Goal: Task Accomplishment & Management: Complete application form

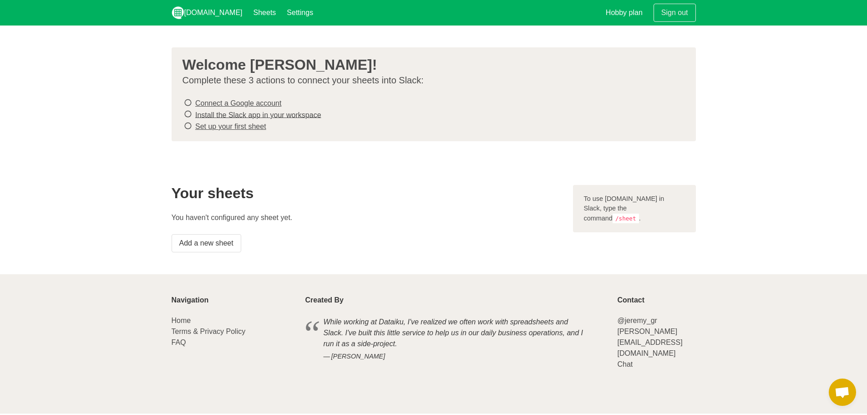
click at [188, 102] on icon at bounding box center [188, 102] width 8 height 12
click at [218, 102] on link "Connect a Google account" at bounding box center [238, 103] width 86 height 8
click at [237, 118] on li "Install the Slack app in your workspace" at bounding box center [430, 115] width 495 height 12
click at [233, 116] on link "Install the Slack app in your workspace" at bounding box center [258, 115] width 126 height 8
click at [226, 124] on link "Set up your first sheet" at bounding box center [230, 126] width 71 height 8
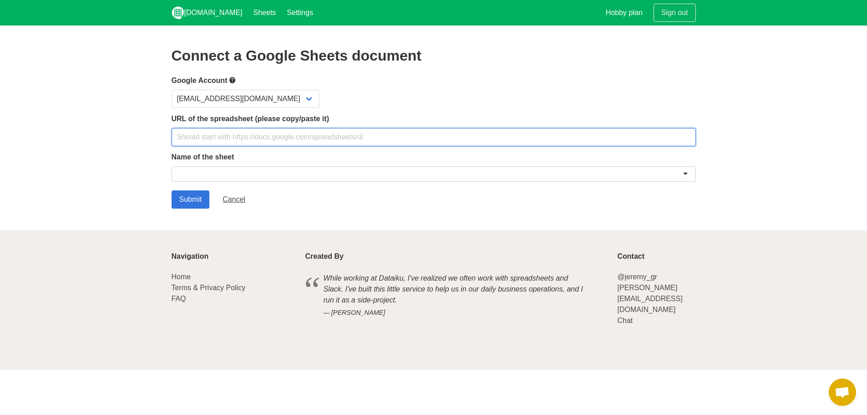
click at [273, 141] on input "text" at bounding box center [434, 137] width 524 height 18
paste input "[URL][DOMAIN_NAME]"
type input "https://docs.google.com/spreadsheets/d/1xqBWQlN6Y9vJ4gtAf2R0qGw6iwV3ZLjFK7UXWDC…"
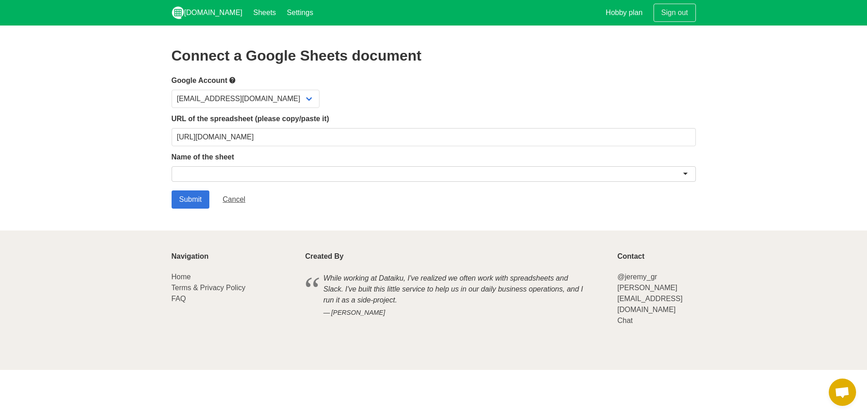
click at [230, 167] on div at bounding box center [434, 173] width 524 height 15
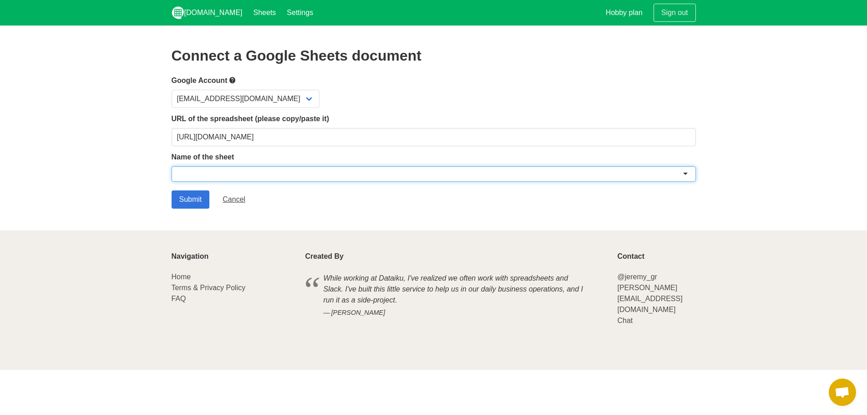
click at [686, 176] on div at bounding box center [434, 173] width 524 height 15
click at [223, 172] on div at bounding box center [434, 173] width 524 height 15
type input "s"
type input "a"
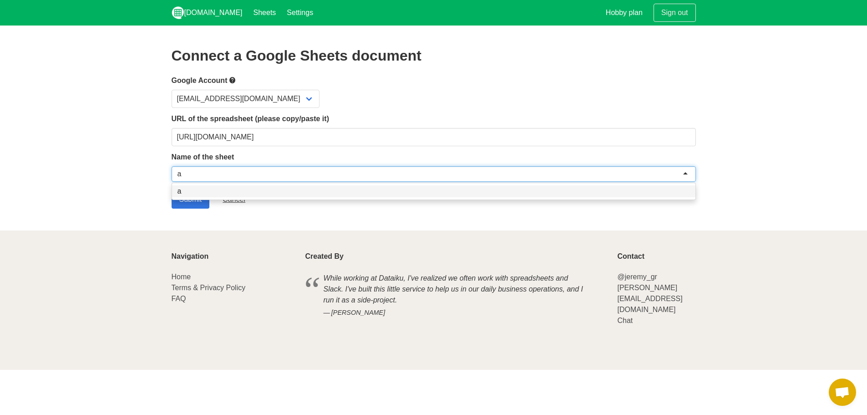
click at [207, 173] on div "a" at bounding box center [434, 173] width 524 height 15
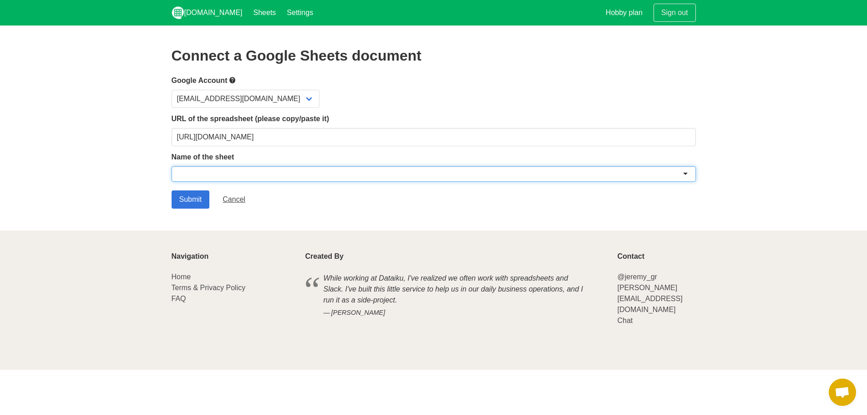
click at [687, 175] on div at bounding box center [434, 173] width 524 height 15
click at [686, 174] on div at bounding box center [434, 173] width 524 height 15
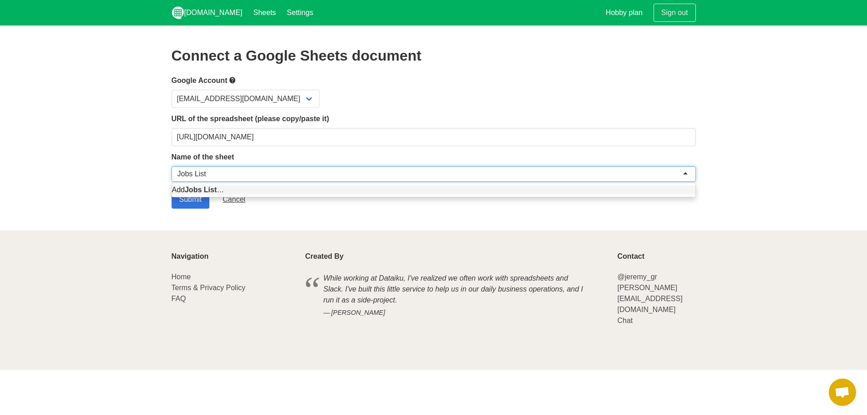
type input "Jobs List"
type input "Jobs List for Scripts"
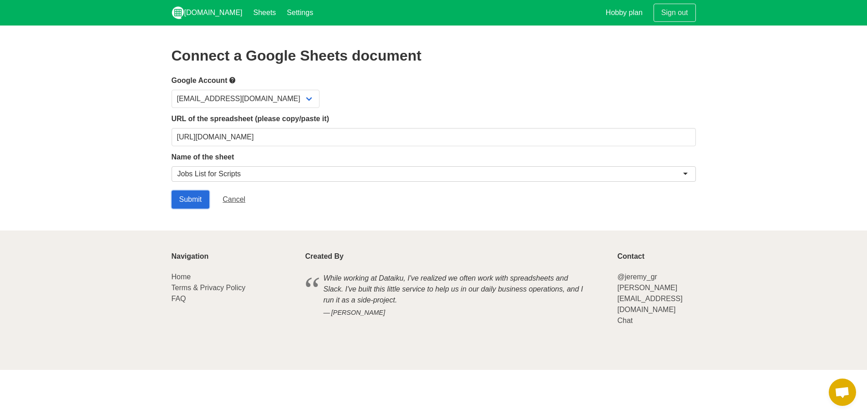
click at [172, 201] on input "Submit" at bounding box center [191, 199] width 38 height 18
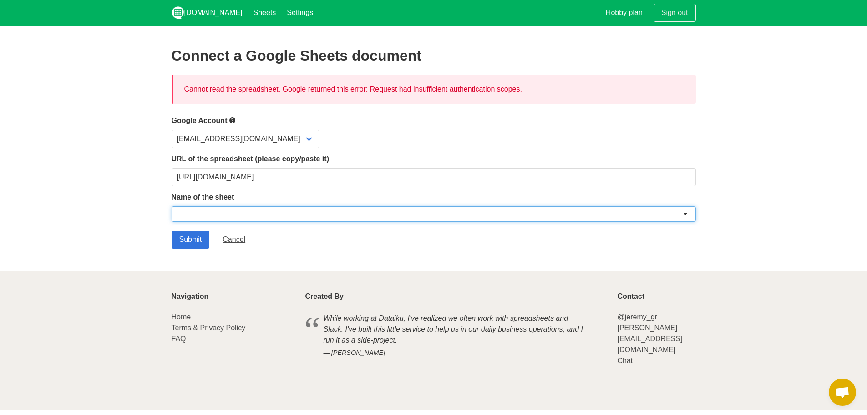
click at [689, 209] on div at bounding box center [434, 213] width 524 height 15
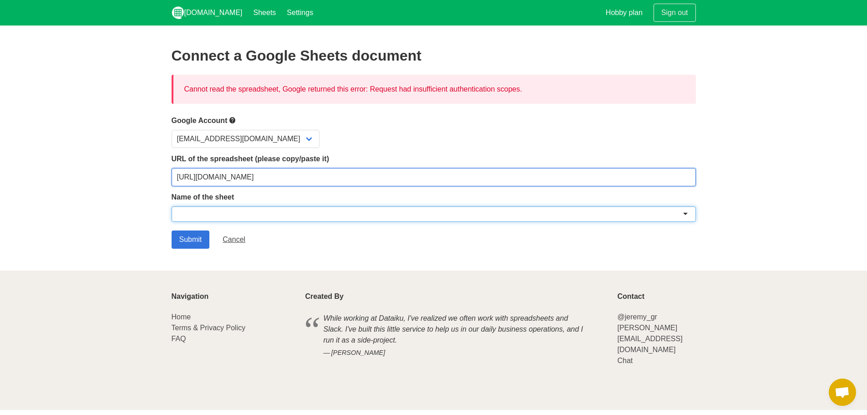
click at [667, 181] on input "https://docs.google.com/spreadsheets/d/1xqBWQlN6Y9vJ4gtAf2R0qGw6iwV3ZLjFK7UXWDC…" at bounding box center [434, 177] width 524 height 18
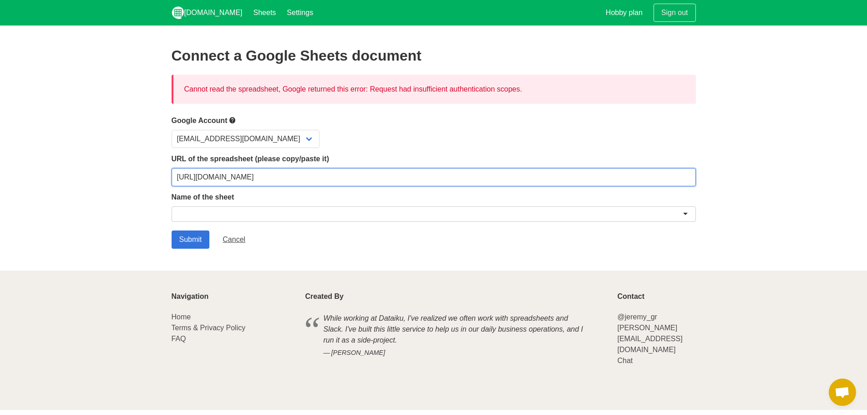
type input "https://docs.google.com/spreadsheets/d/1xqBWQlN6Y9vJ4gtAf2R0qGw6iwV3ZLjFK7UXWDC…"
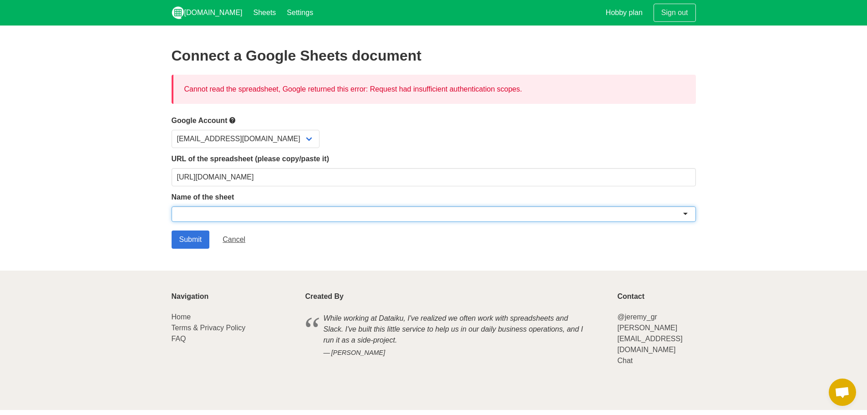
click at [683, 214] on div at bounding box center [434, 213] width 524 height 15
click at [186, 238] on input "Submit" at bounding box center [191, 239] width 38 height 18
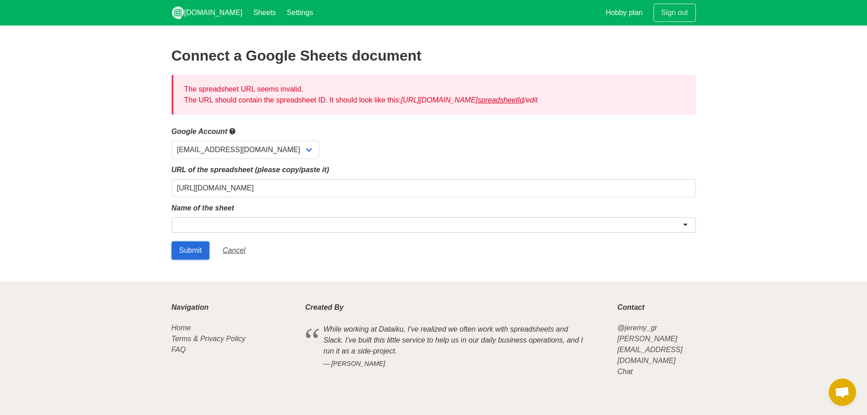
click at [185, 248] on input "Submit" at bounding box center [191, 250] width 38 height 18
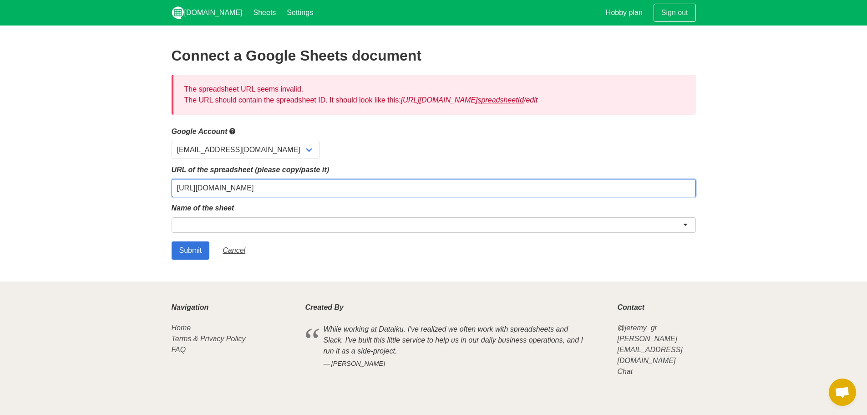
click at [510, 188] on input "[URL][DOMAIN_NAME]" at bounding box center [434, 188] width 524 height 18
type input "[URL][DOMAIN_NAME]"
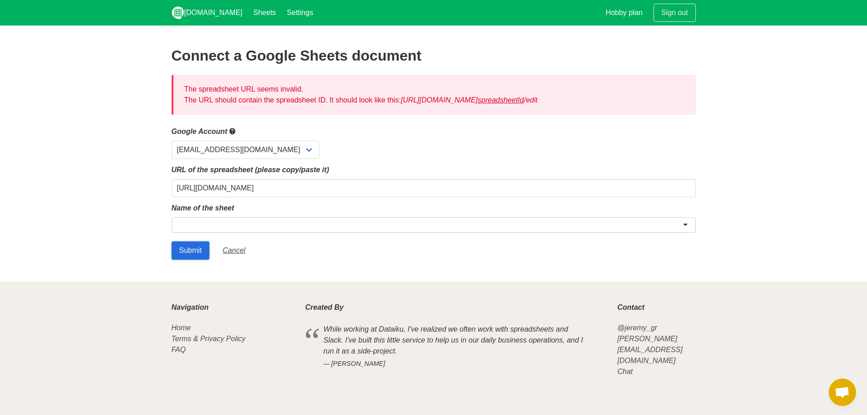
click at [186, 252] on input "Submit" at bounding box center [191, 250] width 38 height 18
